Goal: Task Accomplishment & Management: Complete application form

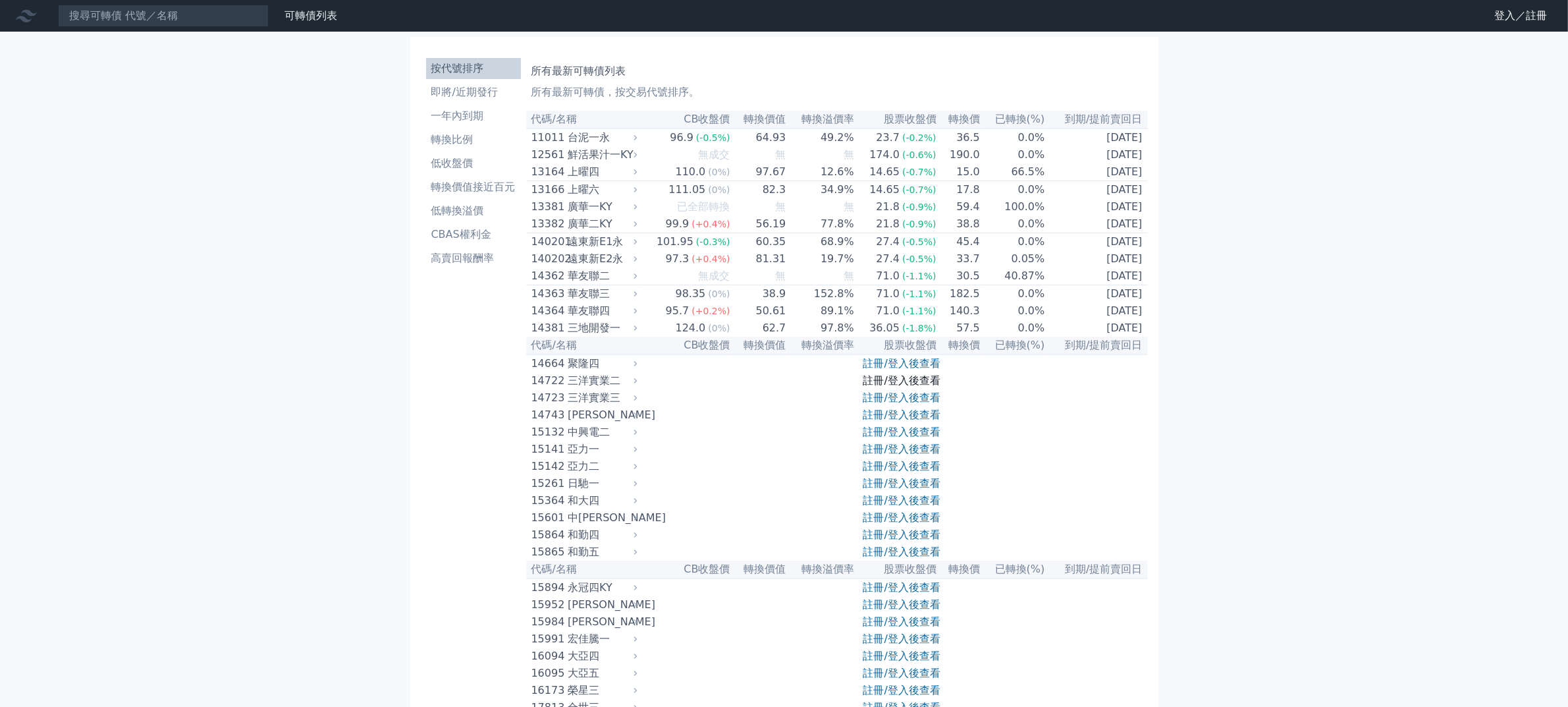
click at [935, 386] on link "註冊/登入後查看" at bounding box center [901, 380] width 77 height 12
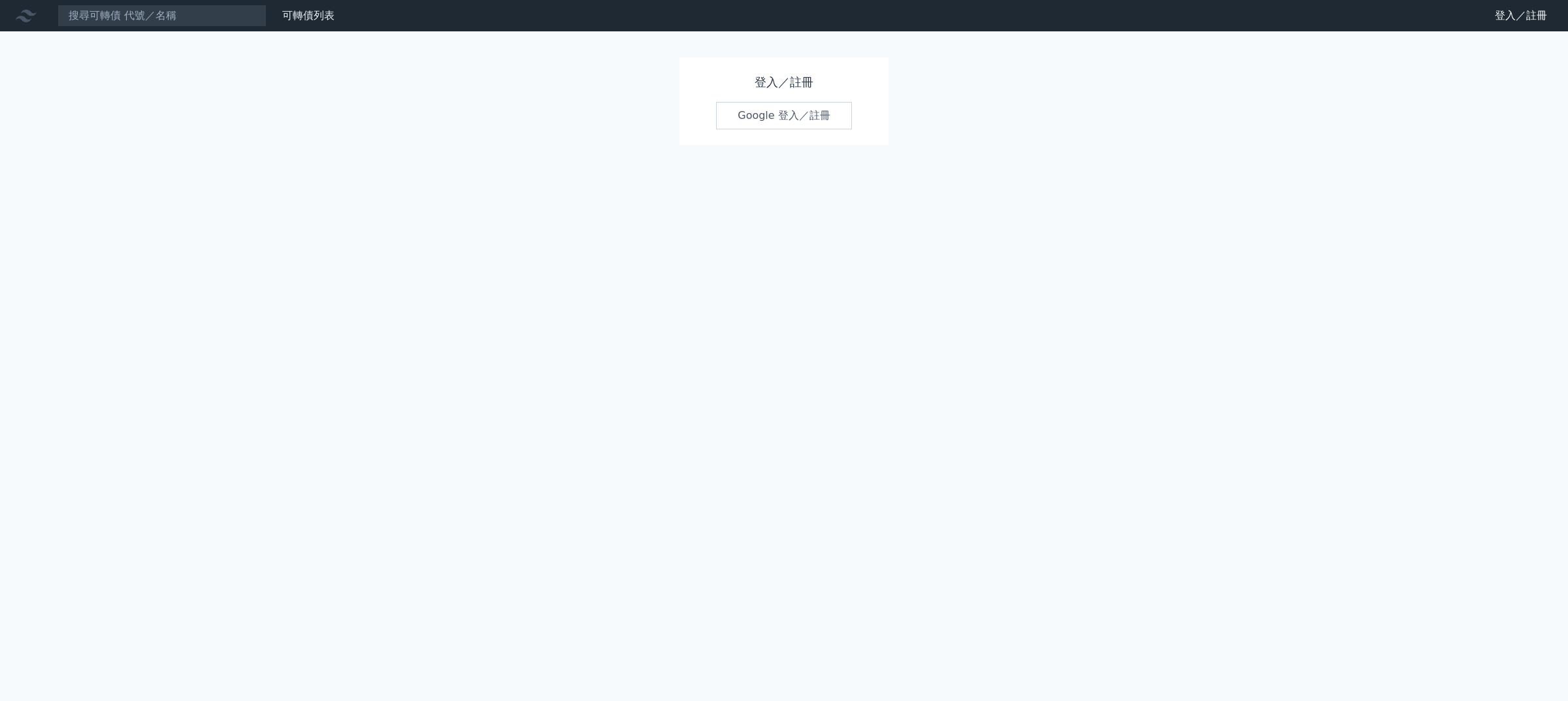
click at [814, 129] on link "Google 登入／註冊" at bounding box center [784, 115] width 136 height 28
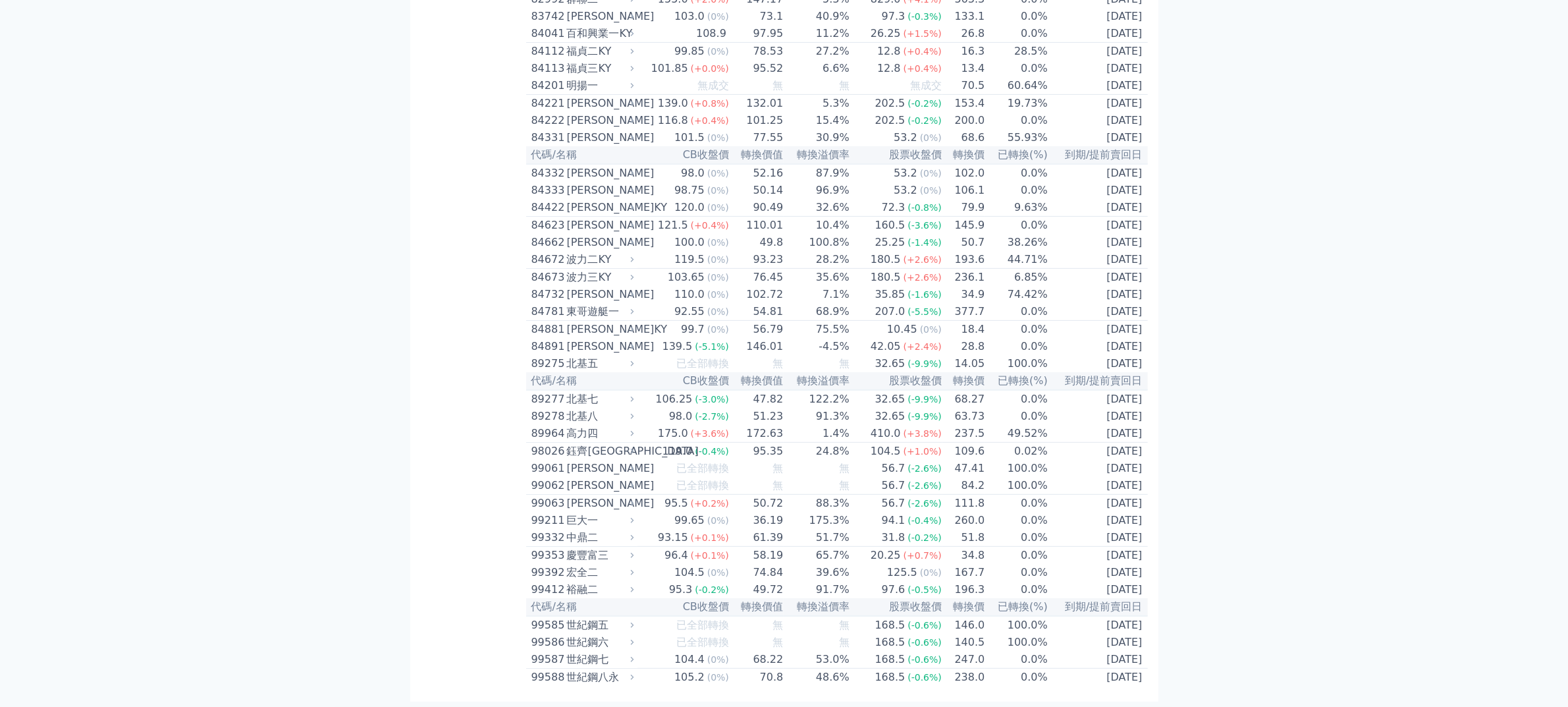
scroll to position [7329, 0]
